Goal: Find contact information: Find contact information

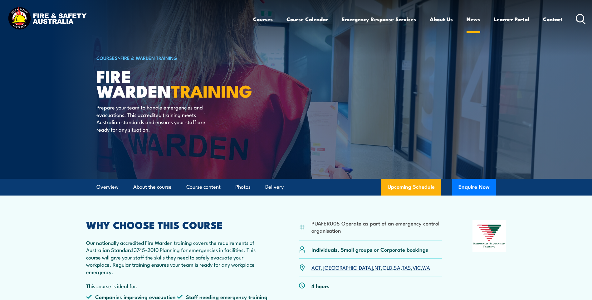
click at [470, 20] on link "News" at bounding box center [474, 19] width 14 height 17
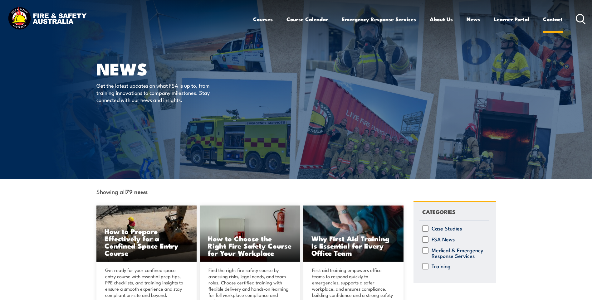
click at [548, 19] on link "Contact" at bounding box center [553, 19] width 20 height 17
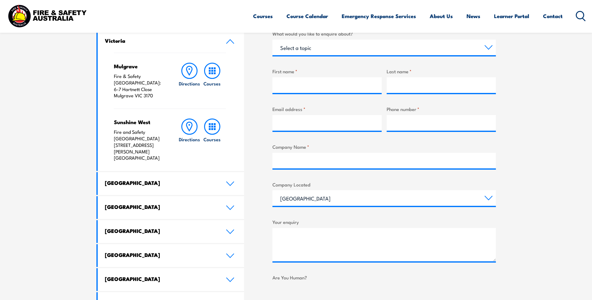
scroll to position [94, 0]
